Goal: Transaction & Acquisition: Book appointment/travel/reservation

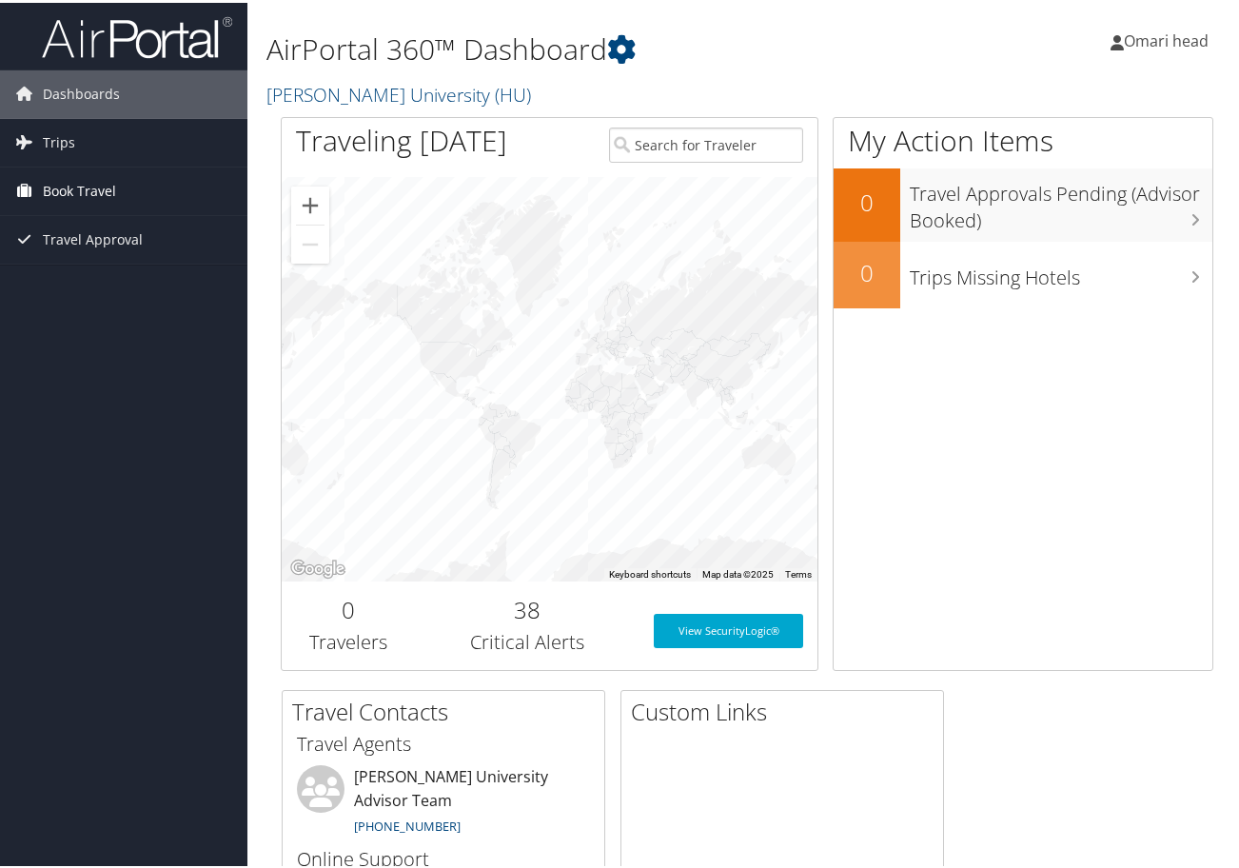
click at [106, 191] on span "Book Travel" at bounding box center [79, 189] width 73 height 48
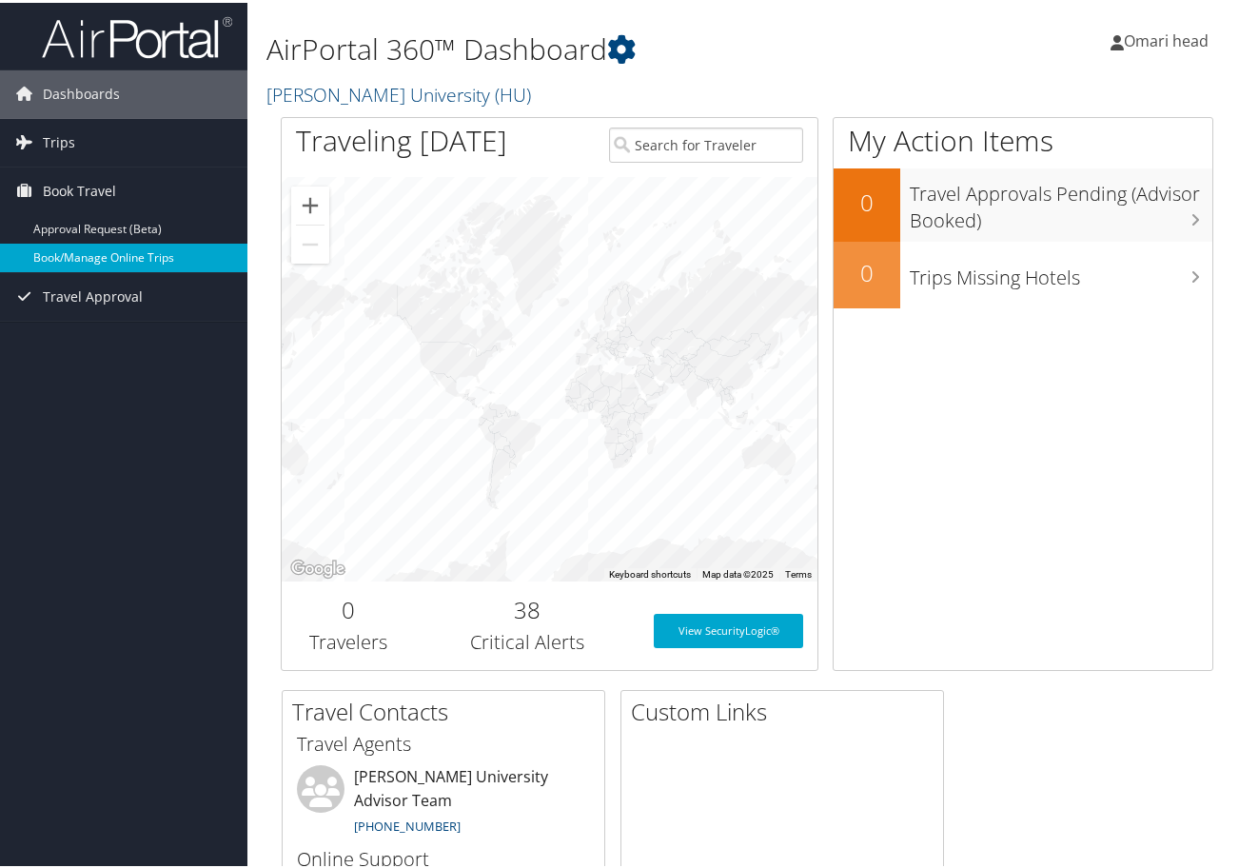
click at [92, 254] on link "Book/Manage Online Trips" at bounding box center [124, 255] width 248 height 29
